Goal: Information Seeking & Learning: Learn about a topic

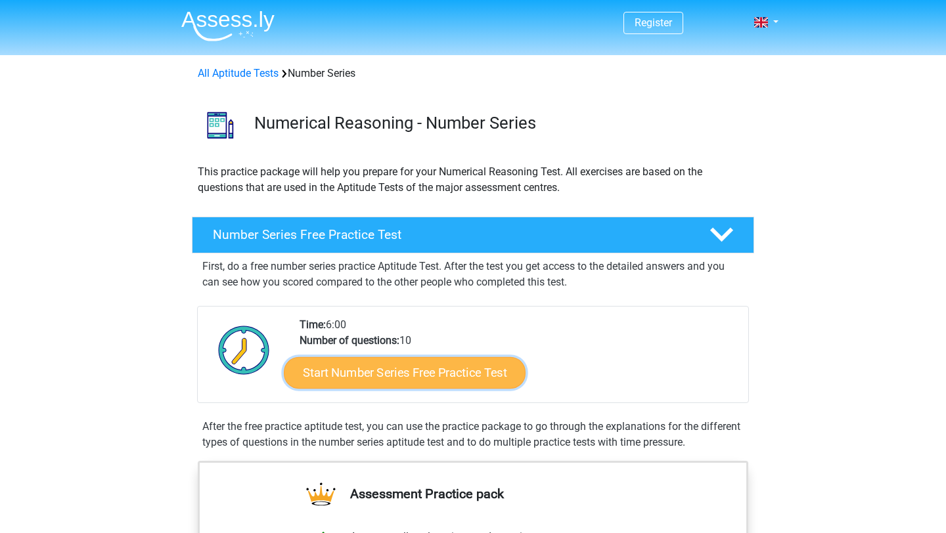
click at [375, 378] on link "Start Number Series Free Practice Test" at bounding box center [405, 373] width 242 height 32
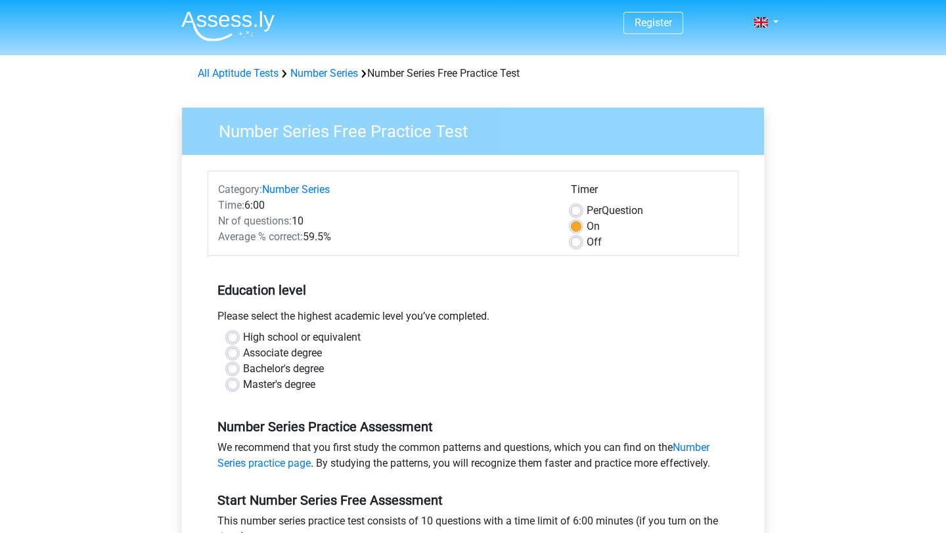
click at [289, 370] on label "Bachelor's degree" at bounding box center [283, 369] width 81 height 16
click at [238, 370] on input "Bachelor's degree" at bounding box center [232, 367] width 11 height 13
radio input "true"
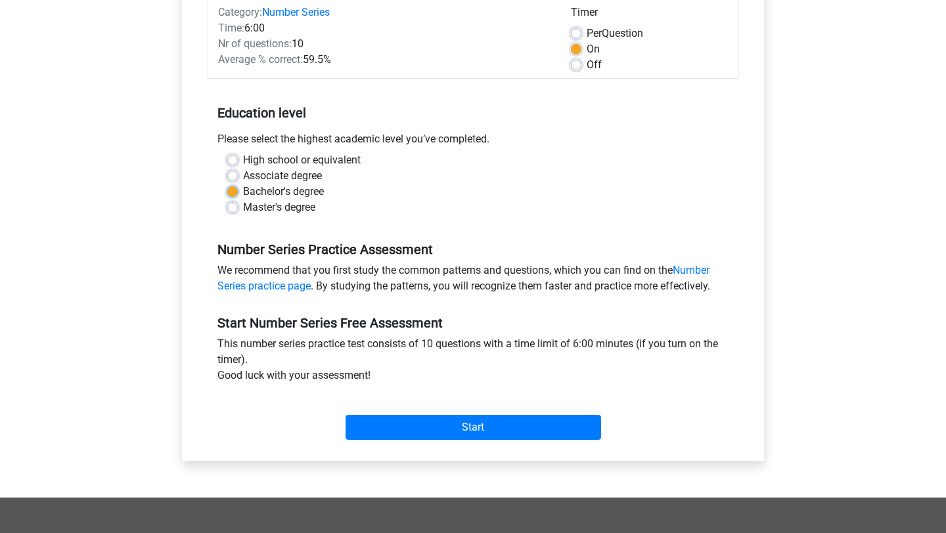
scroll to position [189, 0]
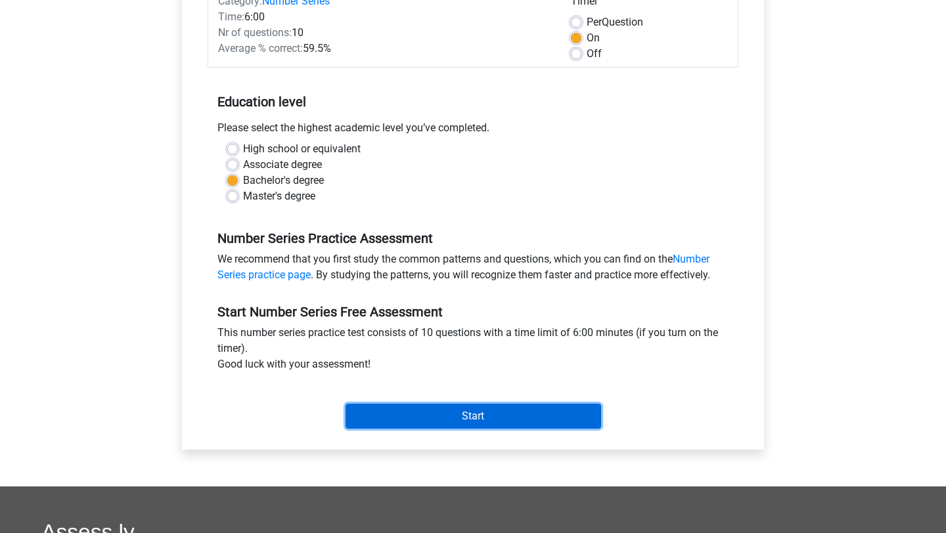
click at [390, 414] on input "Start" at bounding box center [474, 416] width 256 height 25
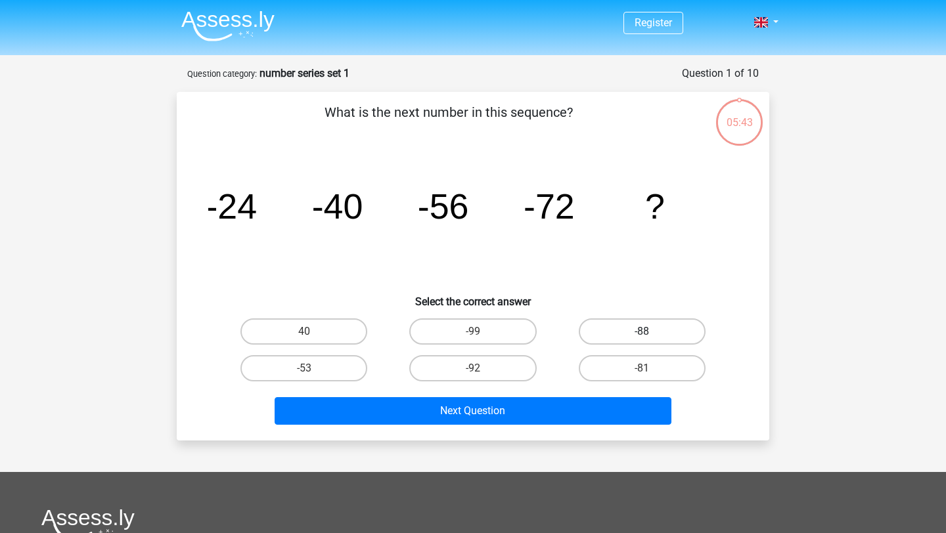
click at [629, 335] on label "-88" at bounding box center [642, 332] width 127 height 26
click at [642, 335] on input "-88" at bounding box center [646, 336] width 9 height 9
radio input "true"
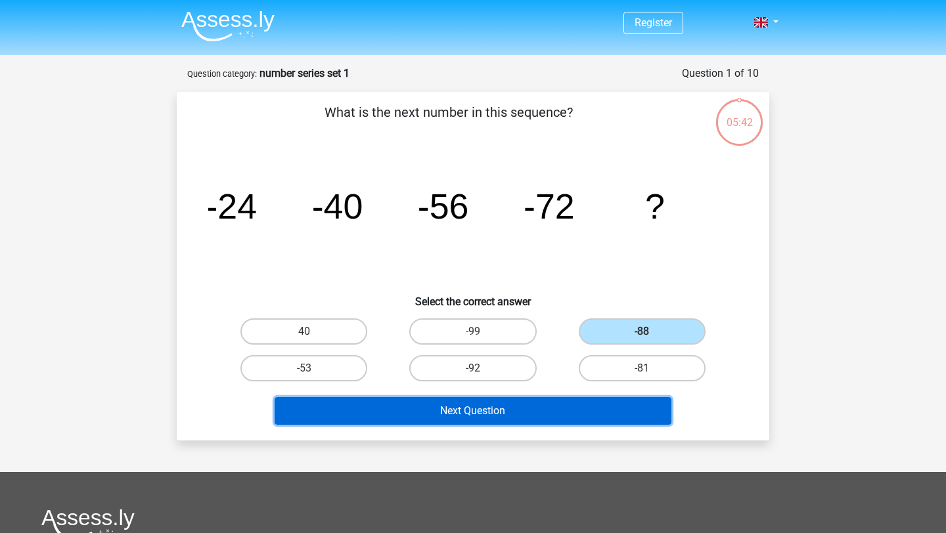
click at [586, 409] on button "Next Question" at bounding box center [473, 411] width 397 height 28
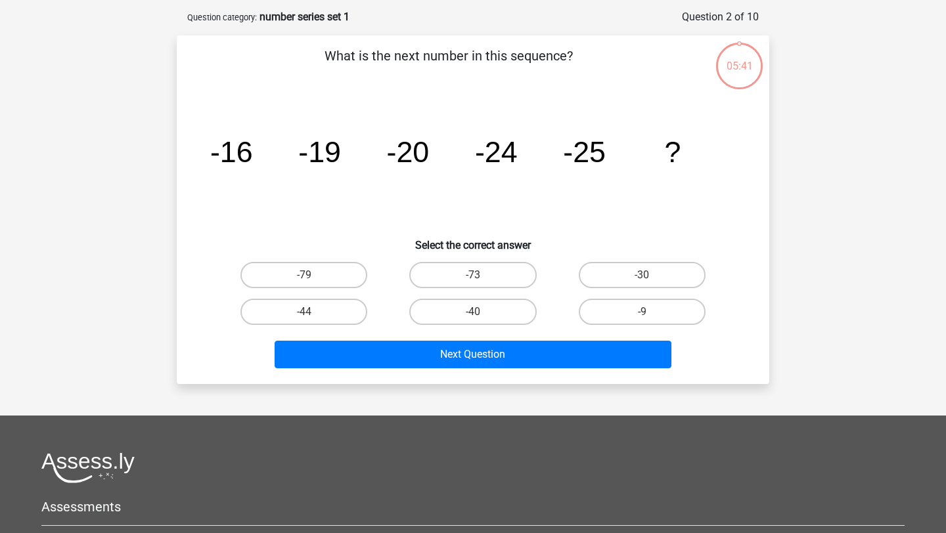
scroll to position [66, 0]
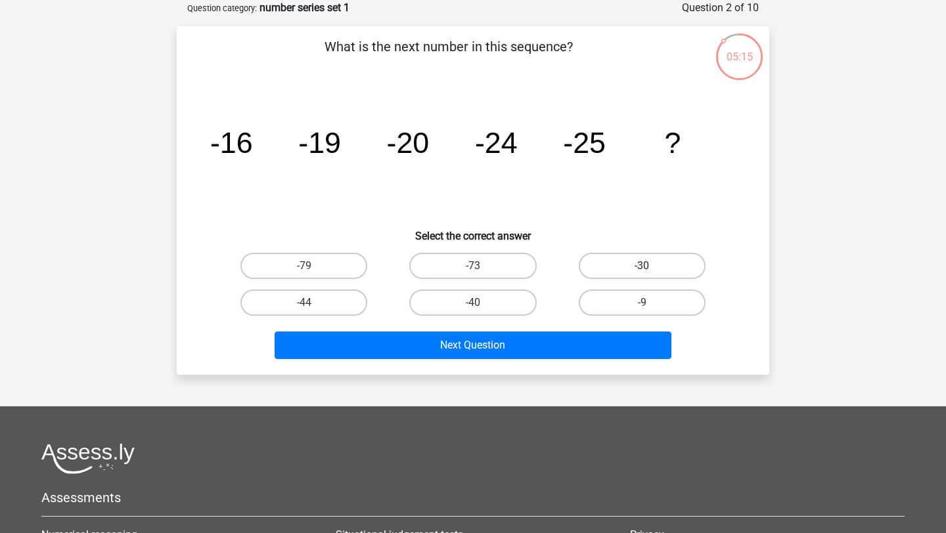
click at [605, 269] on label "-30" at bounding box center [642, 266] width 127 height 26
click at [642, 269] on input "-30" at bounding box center [646, 270] width 9 height 9
radio input "true"
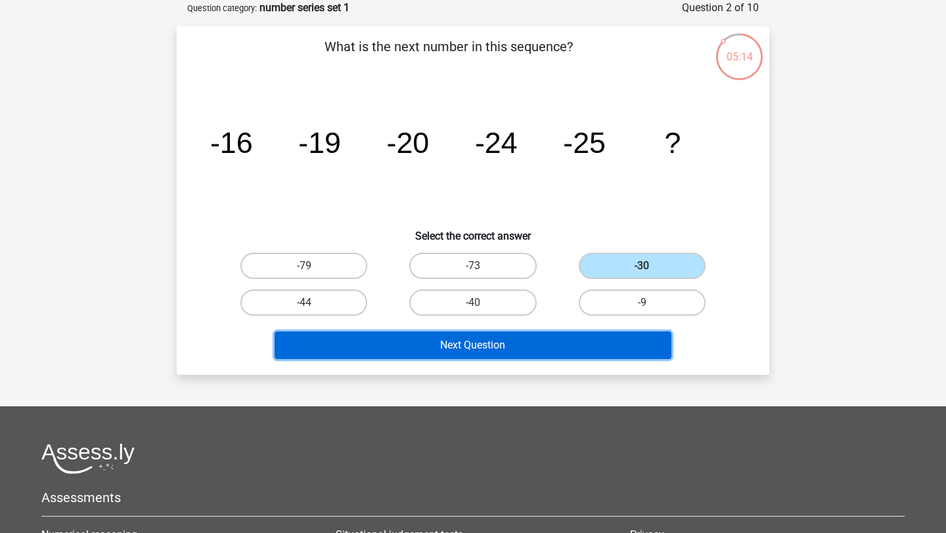
click at [577, 346] on button "Next Question" at bounding box center [473, 346] width 397 height 28
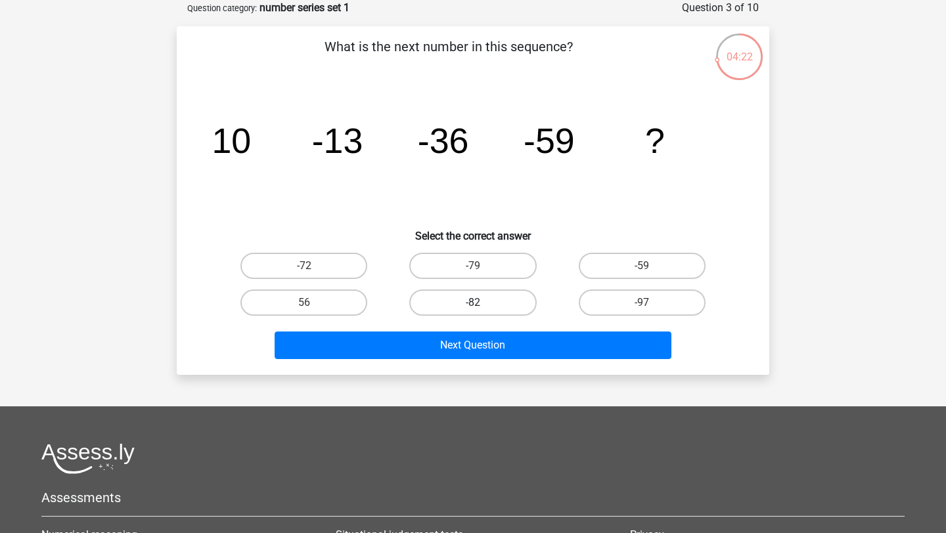
click at [489, 300] on label "-82" at bounding box center [472, 303] width 127 height 26
click at [481, 303] on input "-82" at bounding box center [477, 307] width 9 height 9
radio input "true"
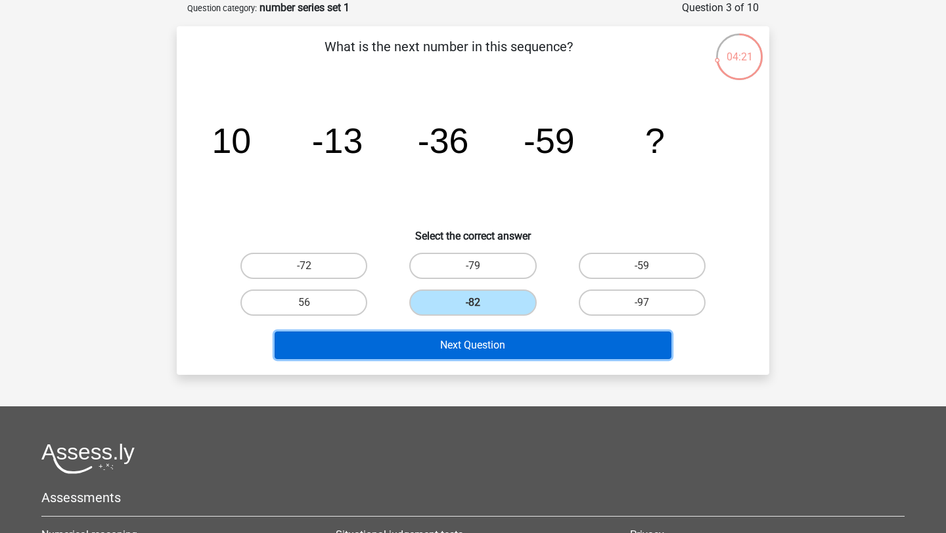
click at [482, 354] on button "Next Question" at bounding box center [473, 346] width 397 height 28
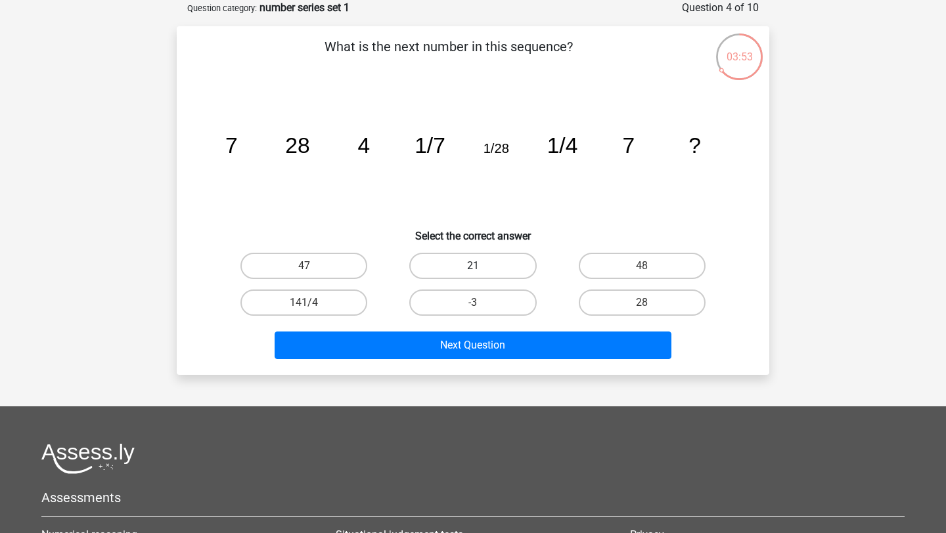
click at [445, 268] on label "21" at bounding box center [472, 266] width 127 height 26
click at [473, 268] on input "21" at bounding box center [477, 270] width 9 height 9
radio input "true"
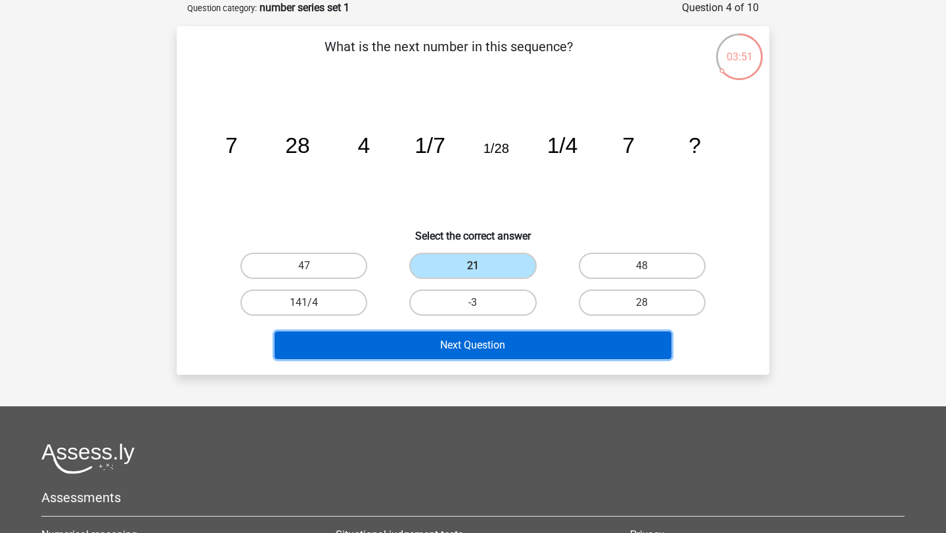
click at [492, 353] on button "Next Question" at bounding box center [473, 346] width 397 height 28
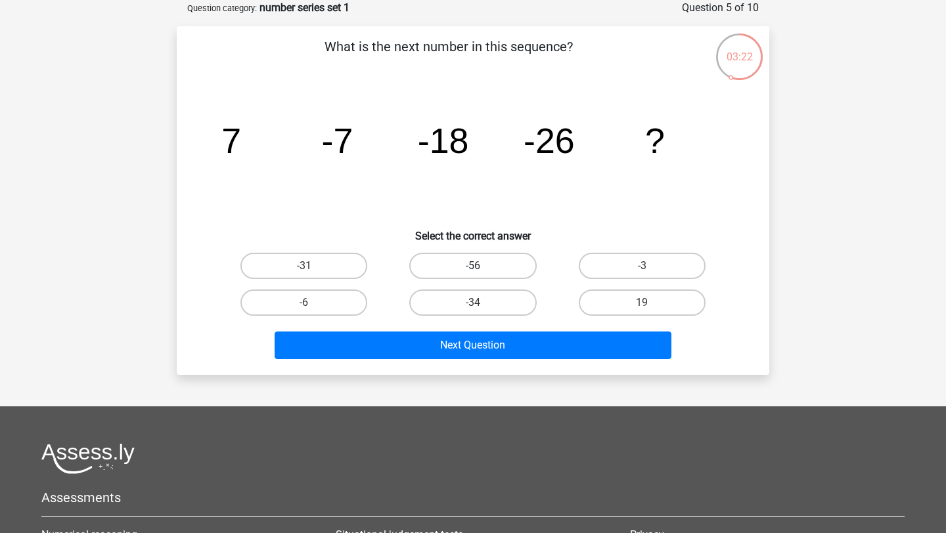
click at [469, 267] on label "-56" at bounding box center [472, 266] width 127 height 26
click at [473, 267] on input "-56" at bounding box center [477, 270] width 9 height 9
radio input "true"
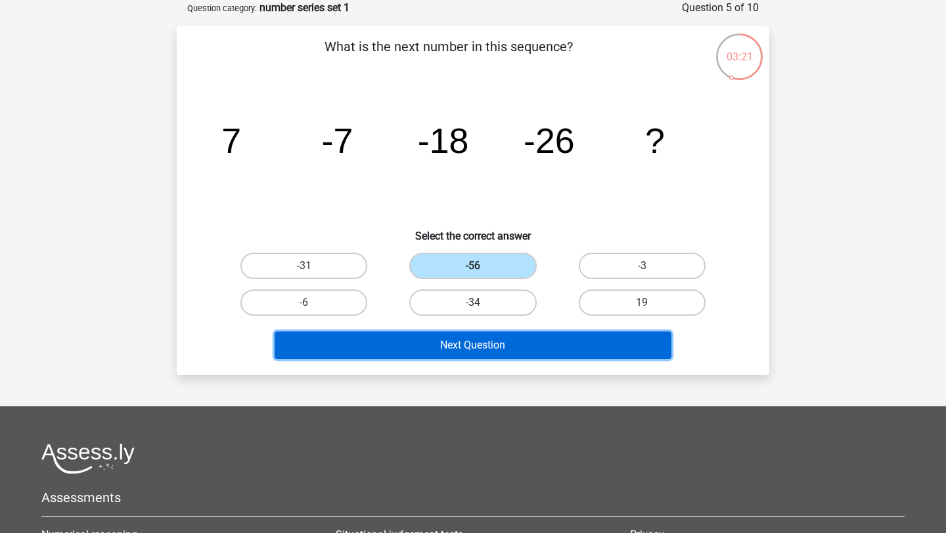
click at [485, 346] on button "Next Question" at bounding box center [473, 346] width 397 height 28
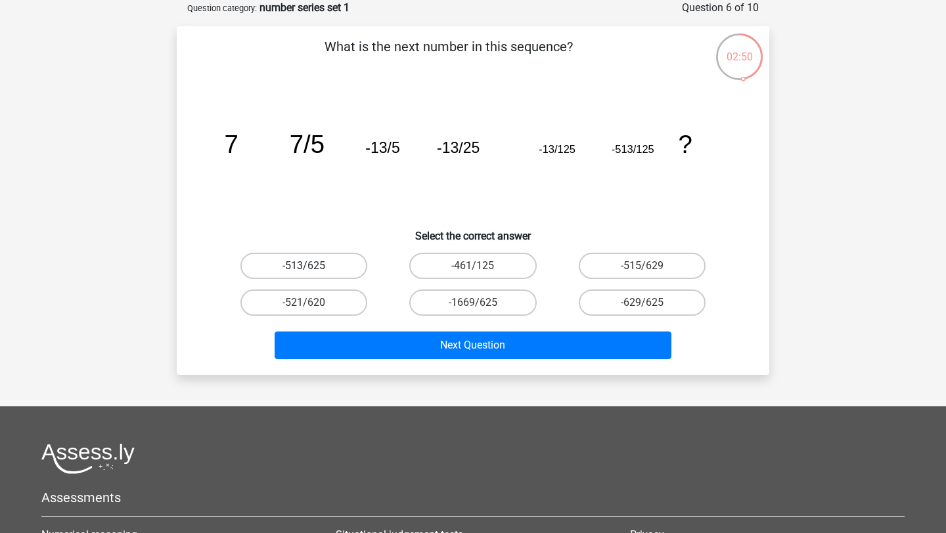
click at [328, 273] on label "-513/625" at bounding box center [303, 266] width 127 height 26
click at [313, 273] on input "-513/625" at bounding box center [308, 270] width 9 height 9
radio input "true"
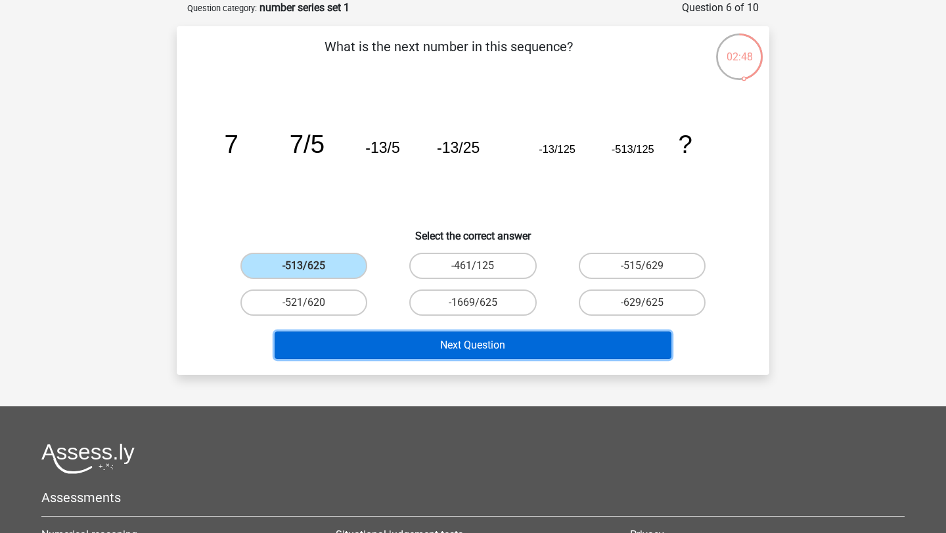
click at [462, 354] on button "Next Question" at bounding box center [473, 346] width 397 height 28
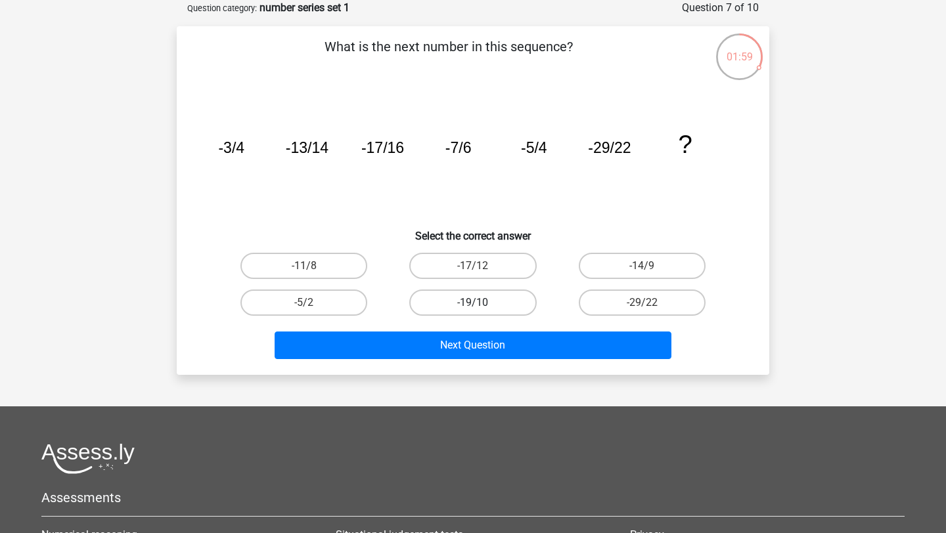
click at [452, 302] on label "-19/10" at bounding box center [472, 303] width 127 height 26
click at [473, 303] on input "-19/10" at bounding box center [477, 307] width 9 height 9
radio input "true"
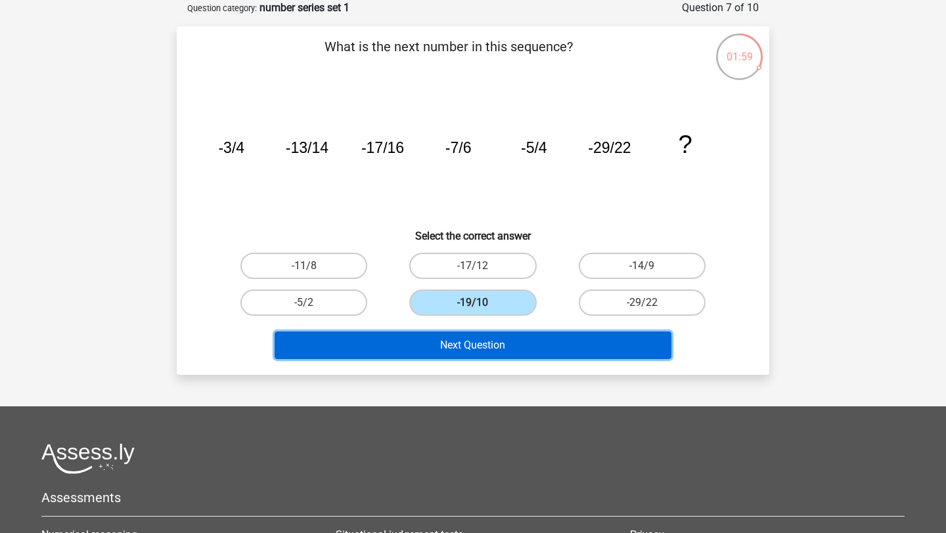
click at [464, 339] on button "Next Question" at bounding box center [473, 346] width 397 height 28
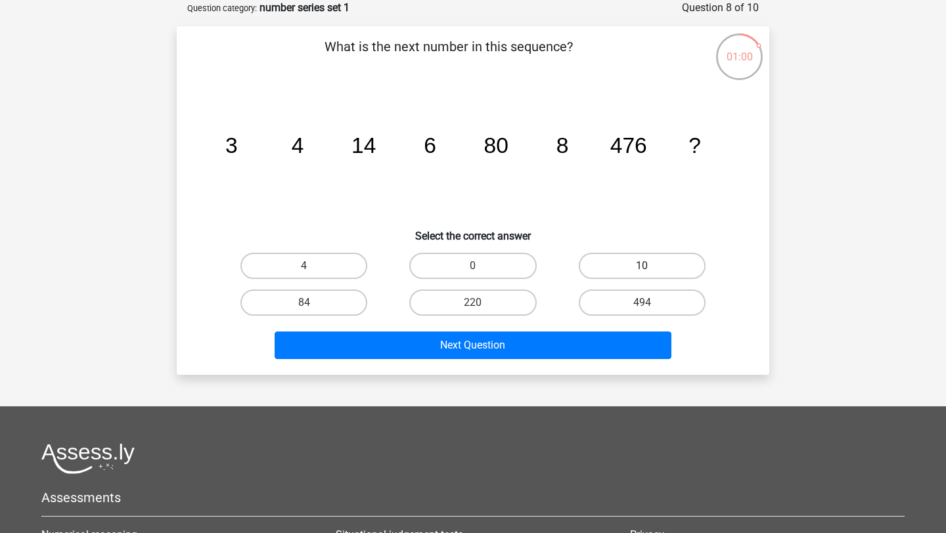
click at [589, 263] on label "10" at bounding box center [642, 266] width 127 height 26
click at [642, 266] on input "10" at bounding box center [646, 270] width 9 height 9
radio input "true"
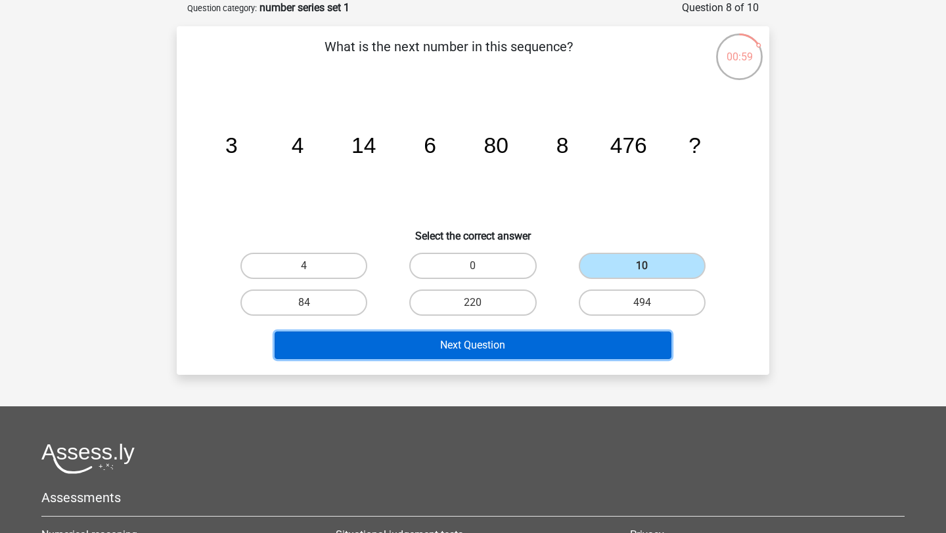
click at [544, 355] on button "Next Question" at bounding box center [473, 346] width 397 height 28
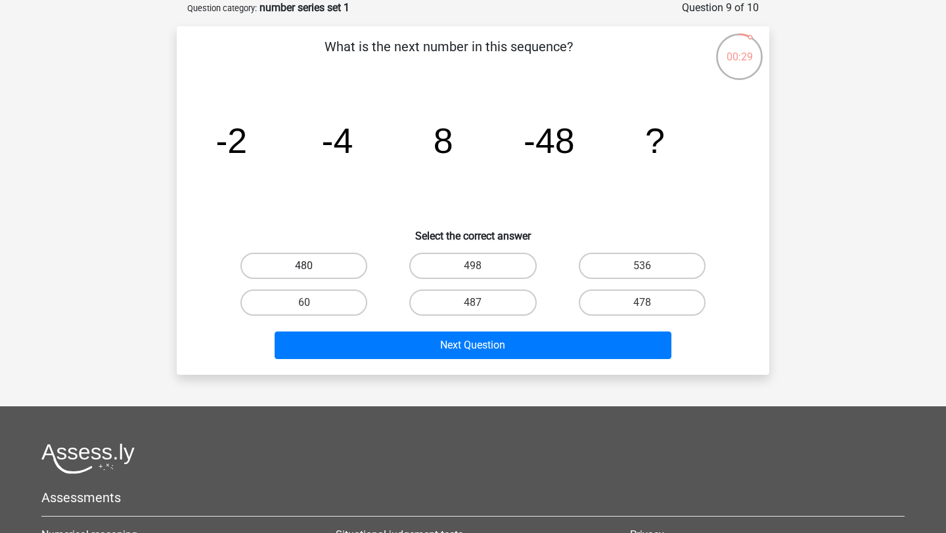
click at [338, 270] on label "480" at bounding box center [303, 266] width 127 height 26
click at [313, 270] on input "480" at bounding box center [308, 270] width 9 height 9
radio input "true"
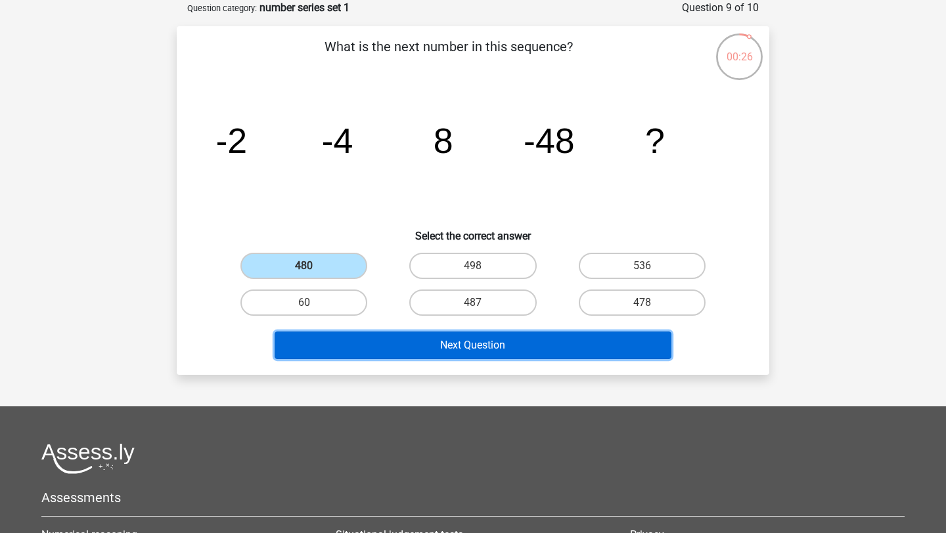
click at [495, 353] on button "Next Question" at bounding box center [473, 346] width 397 height 28
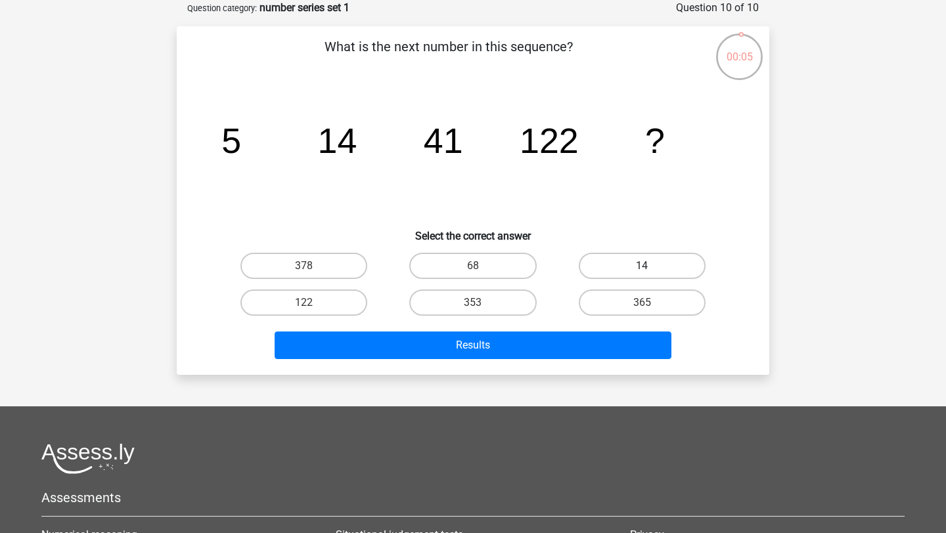
click at [606, 269] on label "14" at bounding box center [642, 266] width 127 height 26
click at [642, 269] on input "14" at bounding box center [646, 270] width 9 height 9
radio input "true"
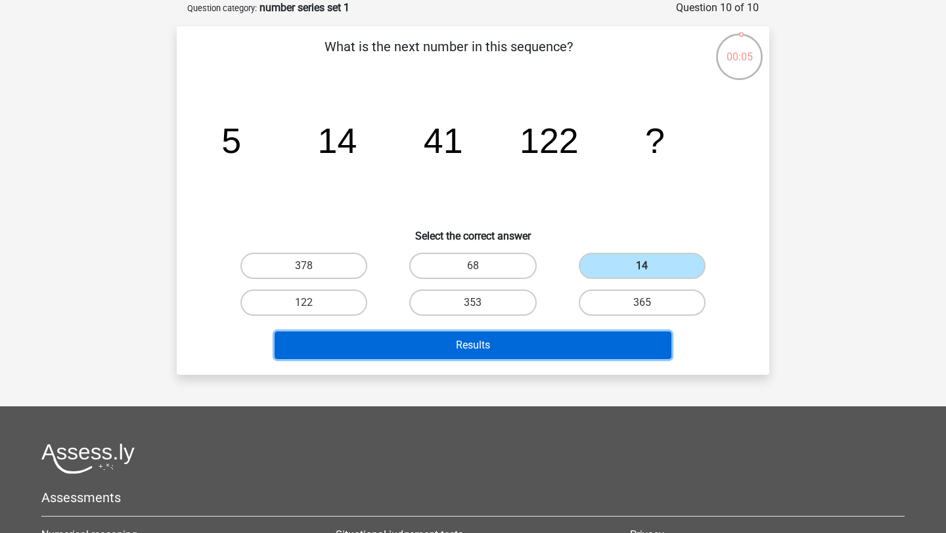
click at [571, 349] on button "Results" at bounding box center [473, 346] width 397 height 28
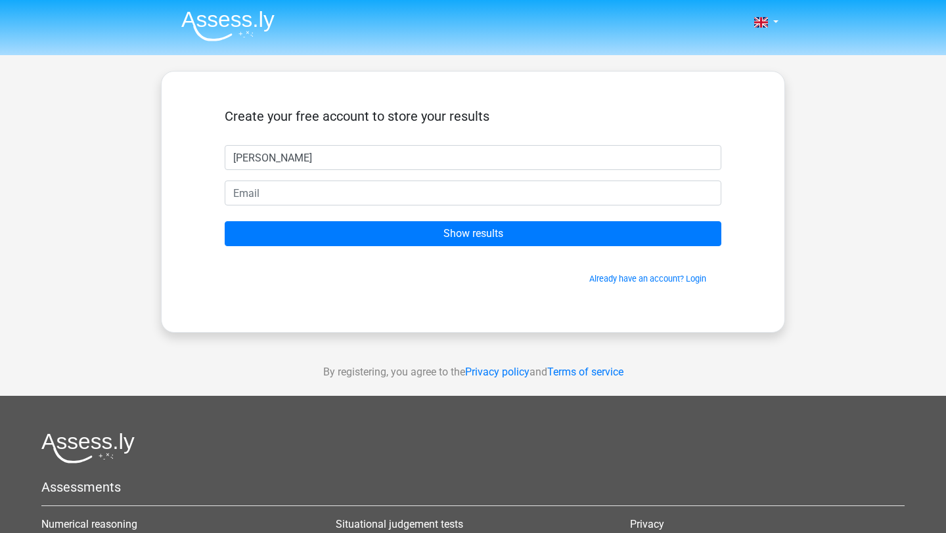
type input "charlotte ferguson"
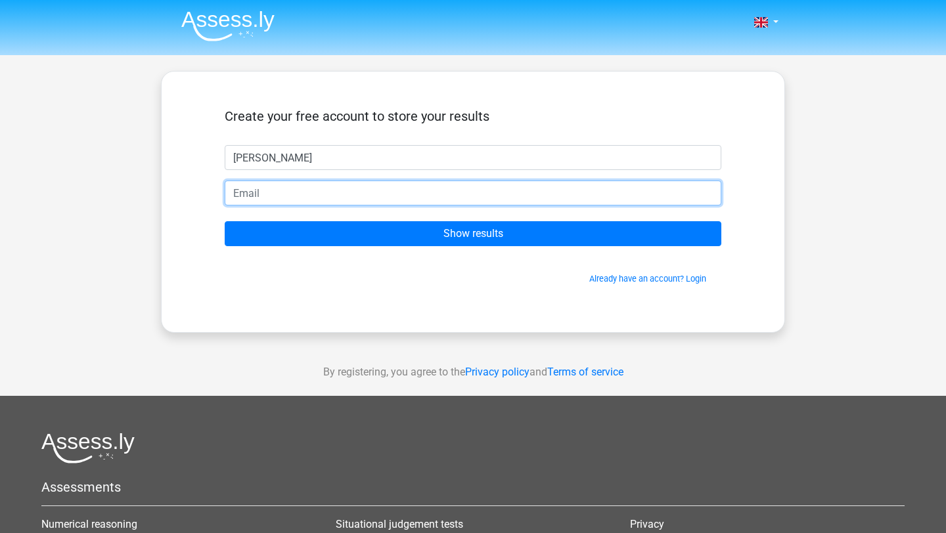
click at [326, 194] on input "email" at bounding box center [473, 193] width 497 height 25
type input "charlotteferguson.2004@gmail.com"
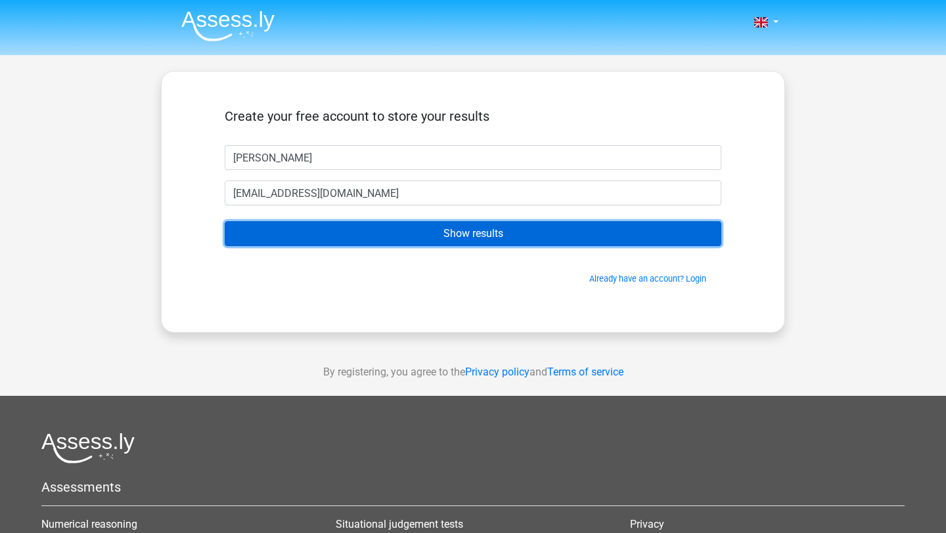
click at [349, 233] on input "Show results" at bounding box center [473, 233] width 497 height 25
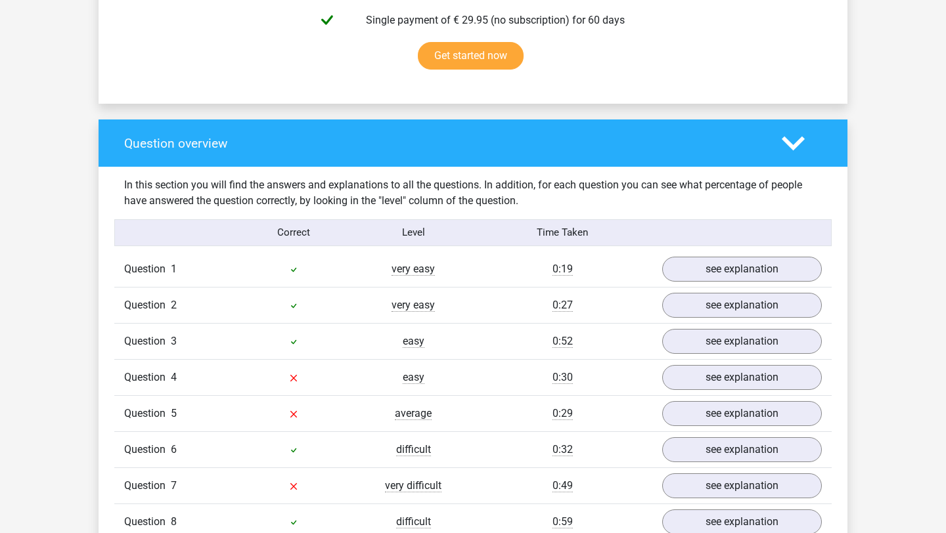
scroll to position [859, 0]
